Goal: Transaction & Acquisition: Purchase product/service

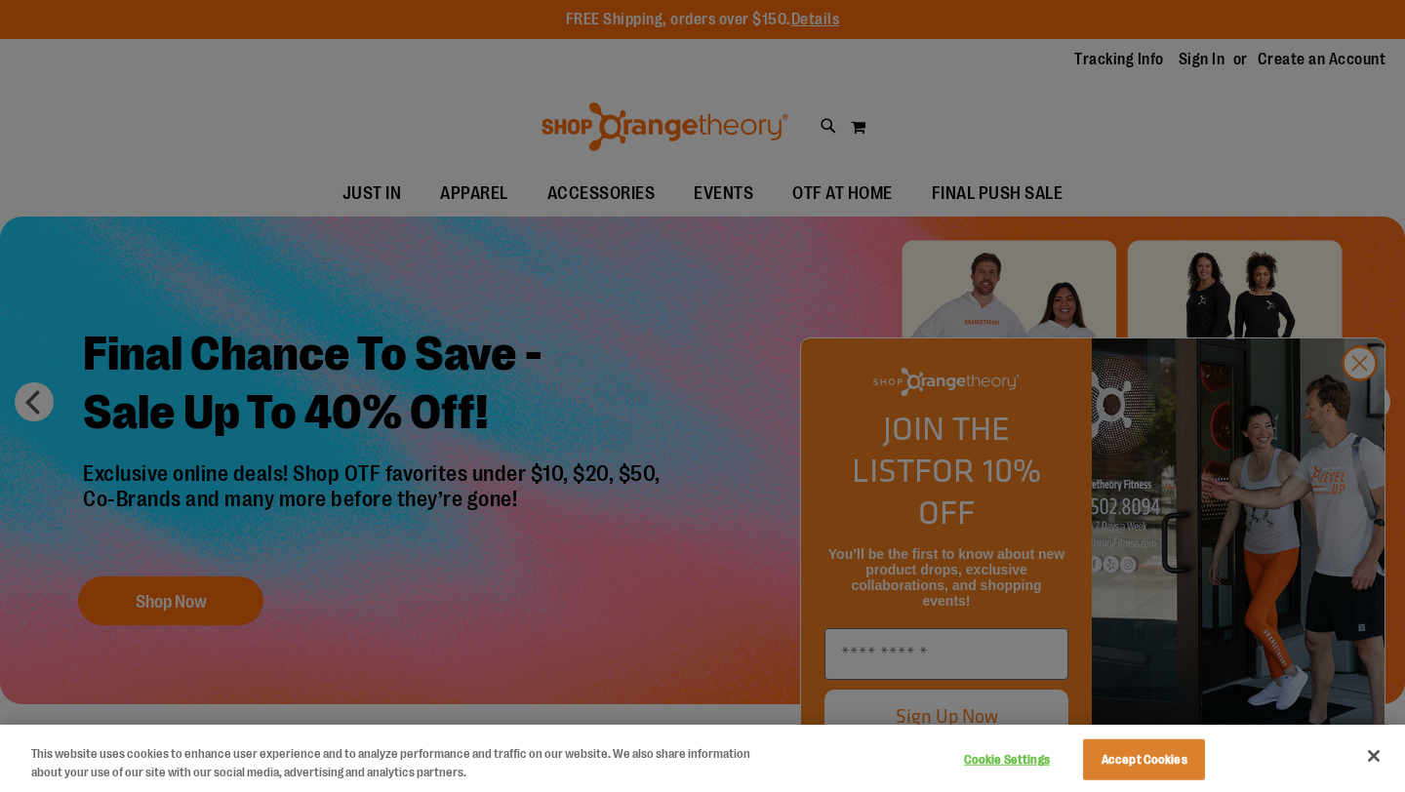
click at [1353, 415] on div at bounding box center [702, 396] width 1405 height 792
click at [492, 188] on div at bounding box center [702, 396] width 1405 height 792
click at [1366, 401] on div at bounding box center [702, 396] width 1405 height 792
click at [1122, 750] on button "Accept Cookies" at bounding box center [1144, 760] width 122 height 41
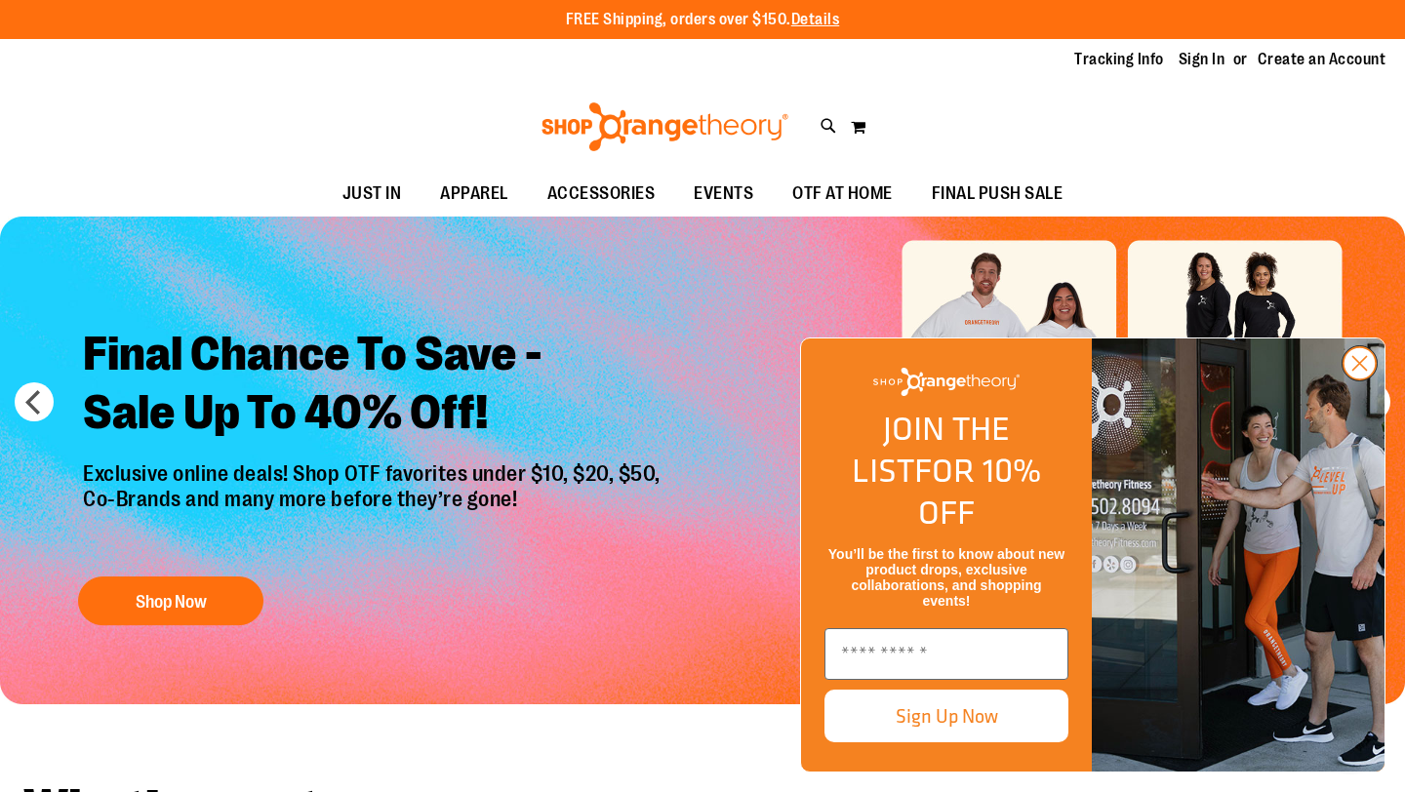
click at [1360, 380] on circle "Close dialog" at bounding box center [1360, 363] width 32 height 32
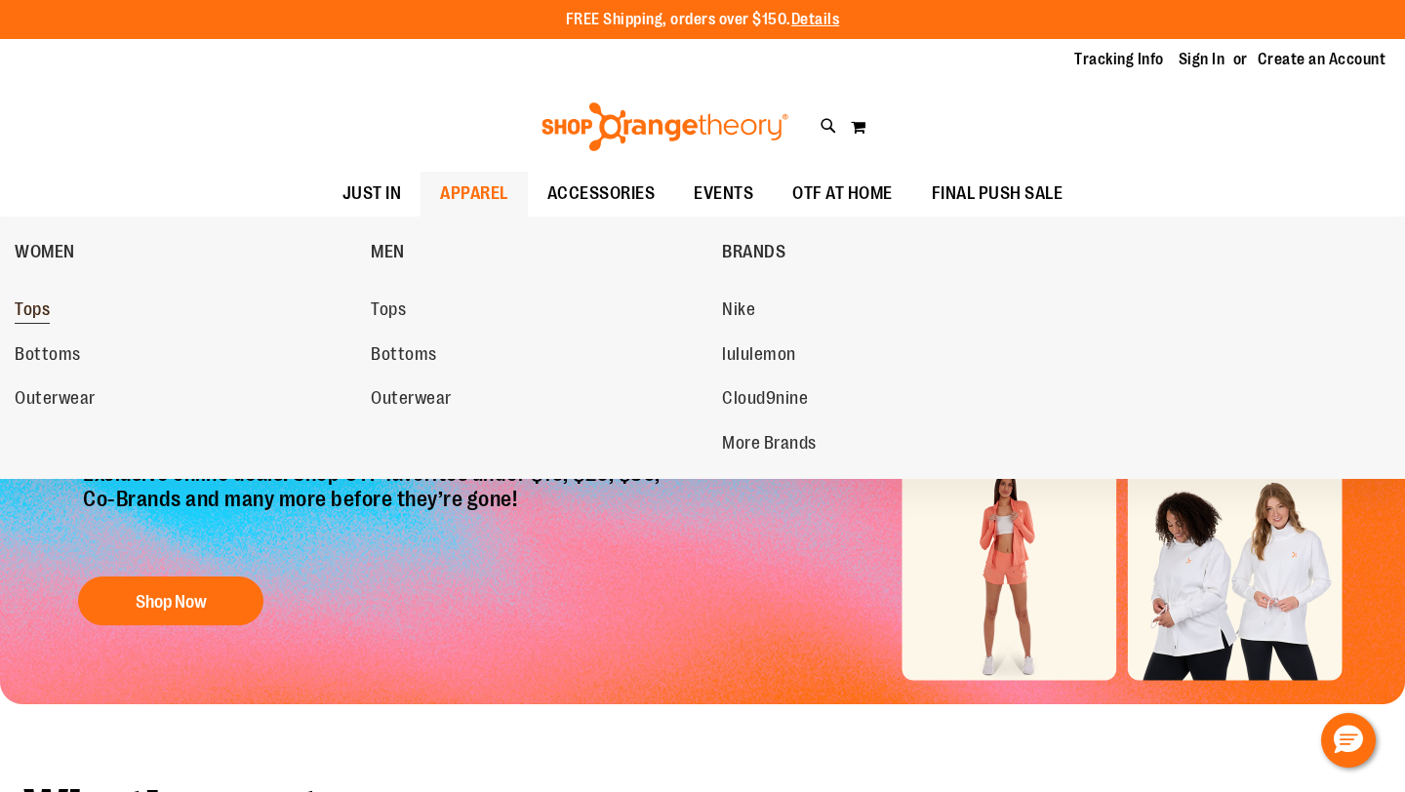
click at [34, 301] on span "Tops" at bounding box center [32, 312] width 35 height 24
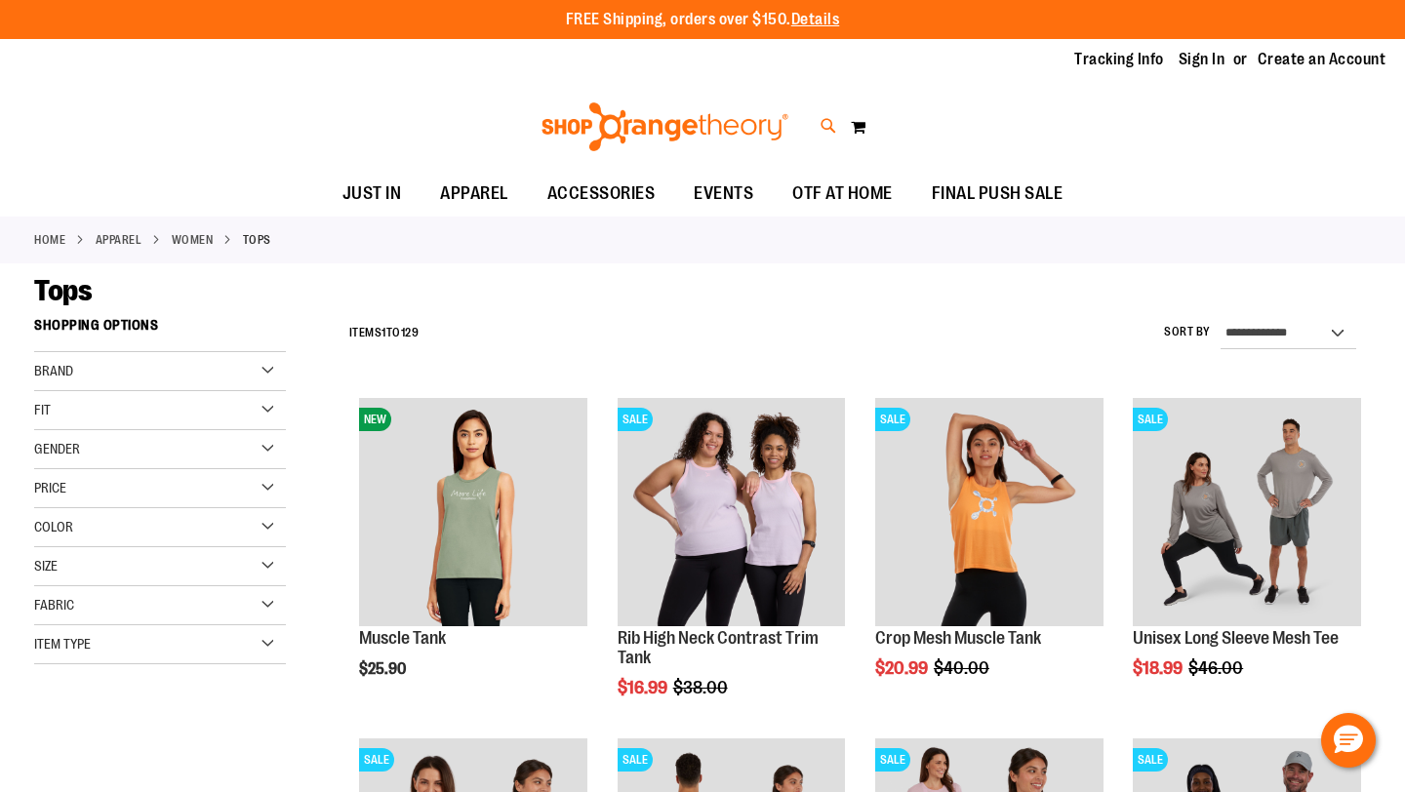
click at [822, 123] on icon at bounding box center [829, 126] width 17 height 22
type input "**********"
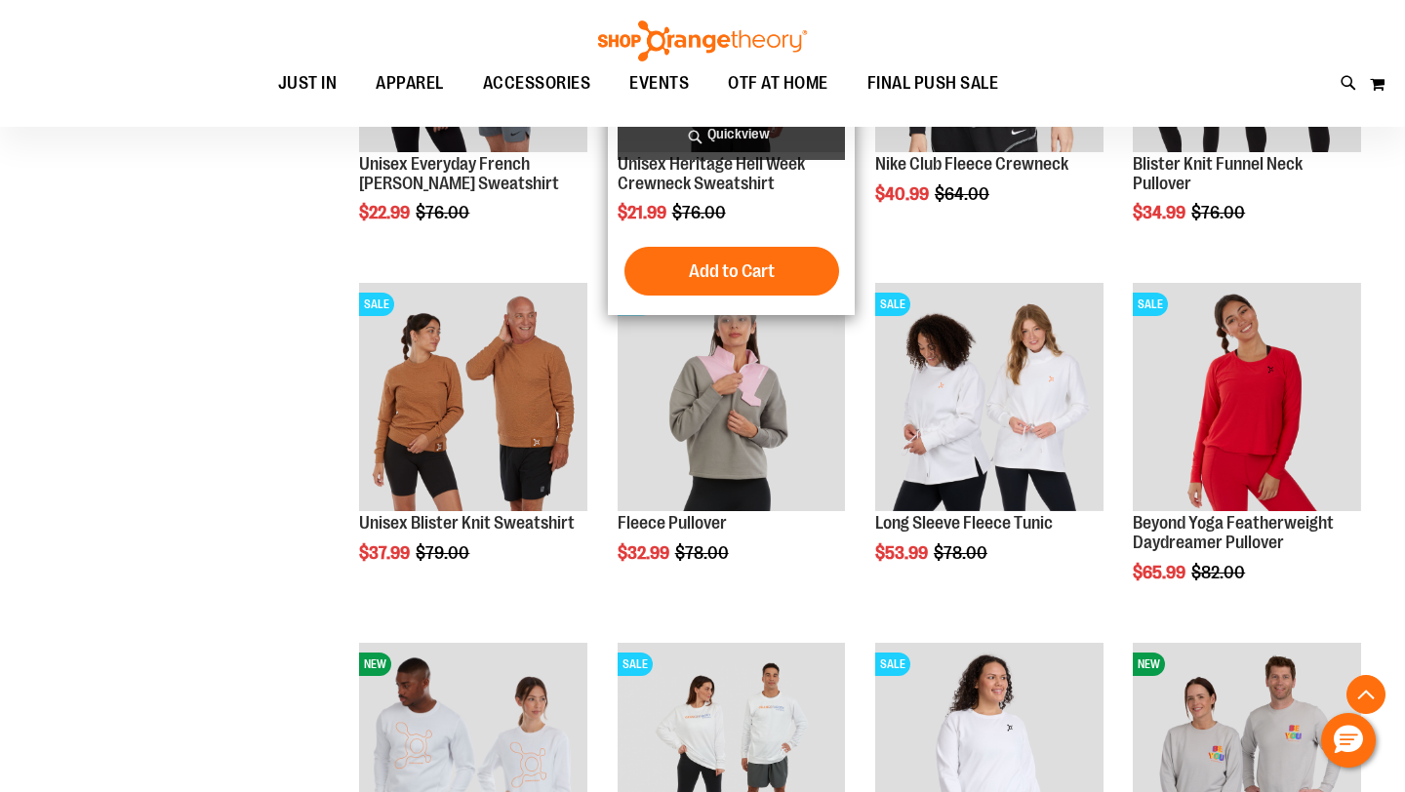
scroll to position [1458, 0]
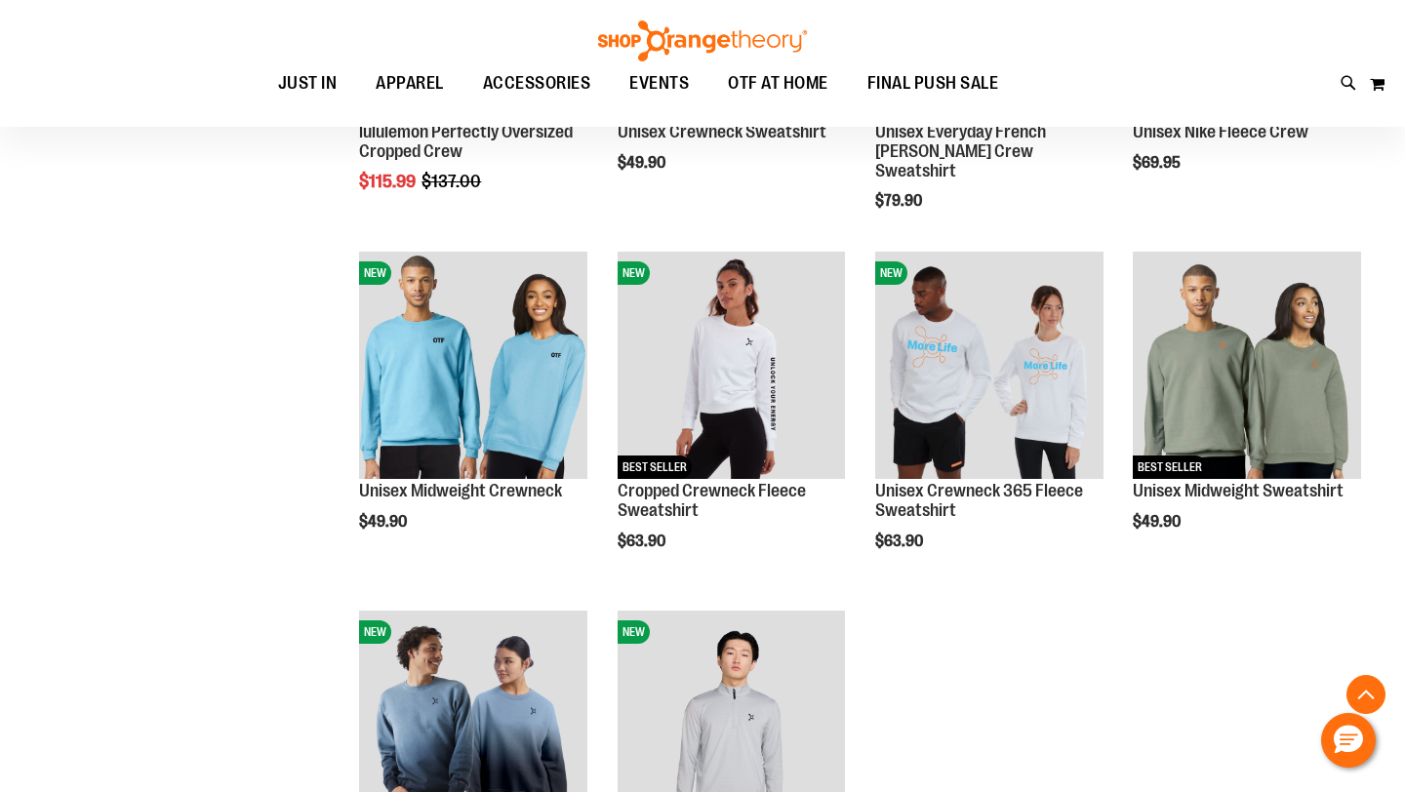
scroll to position [3614, 0]
